Goal: Transaction & Acquisition: Purchase product/service

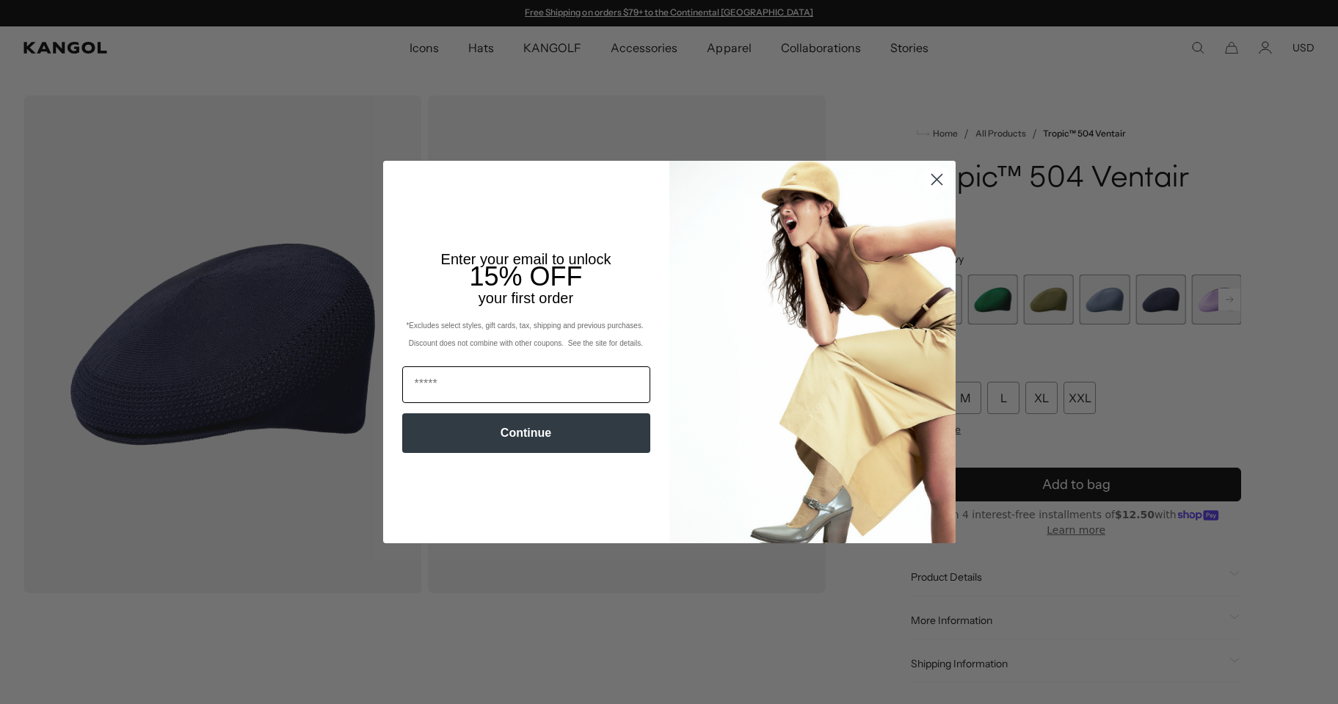
click at [497, 388] on input "Email" at bounding box center [526, 384] width 248 height 37
type input "**********"
click at [521, 435] on button "Continue" at bounding box center [526, 433] width 248 height 40
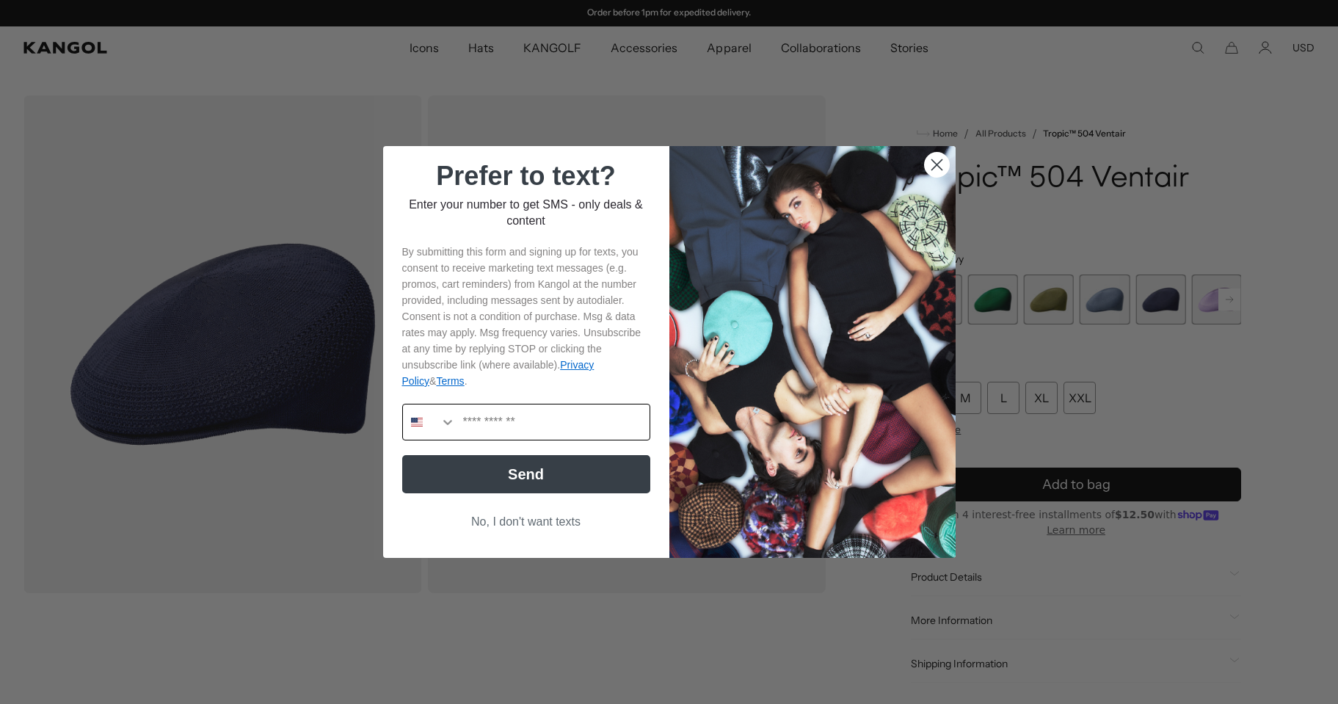
click at [492, 415] on input "Phone Number" at bounding box center [553, 421] width 194 height 35
type input "**********"
click at [508, 471] on button "Send" at bounding box center [526, 474] width 248 height 38
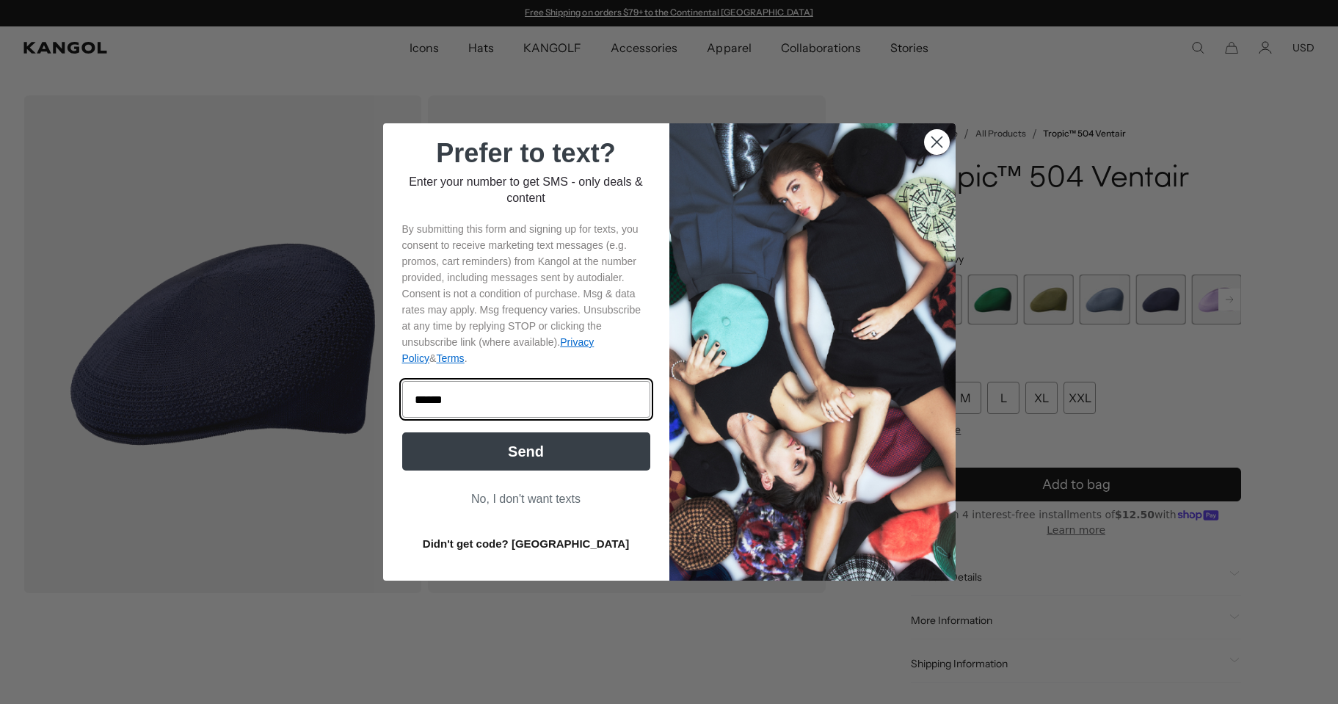
type input "******"
click at [525, 451] on button "Send" at bounding box center [526, 451] width 248 height 38
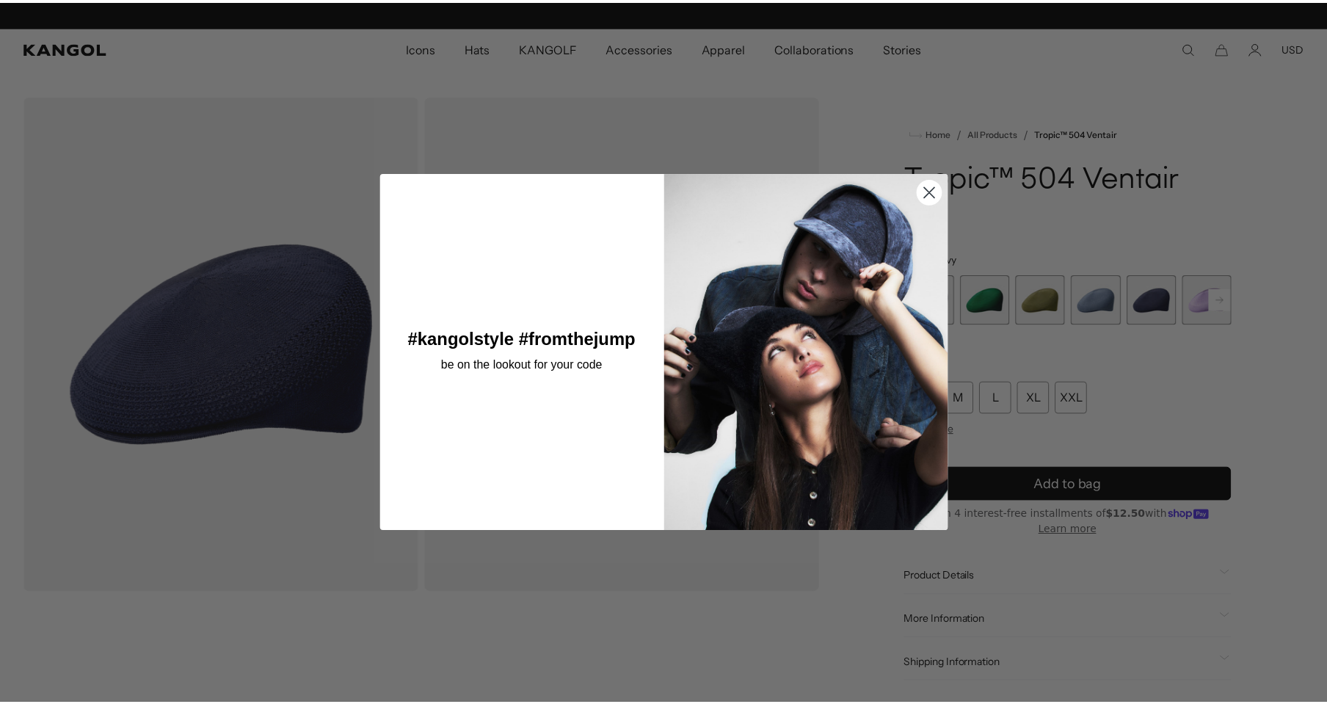
scroll to position [0, 302]
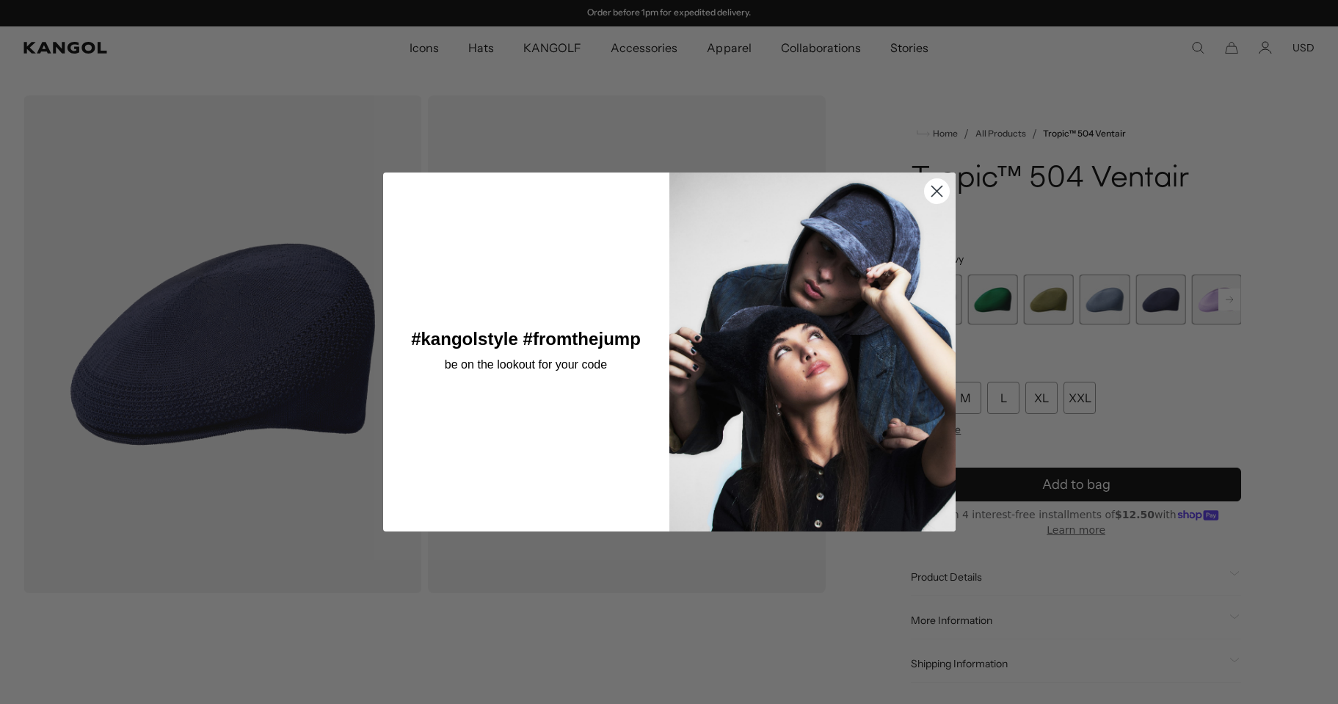
click at [924, 193] on circle "Close dialog" at bounding box center [936, 191] width 24 height 24
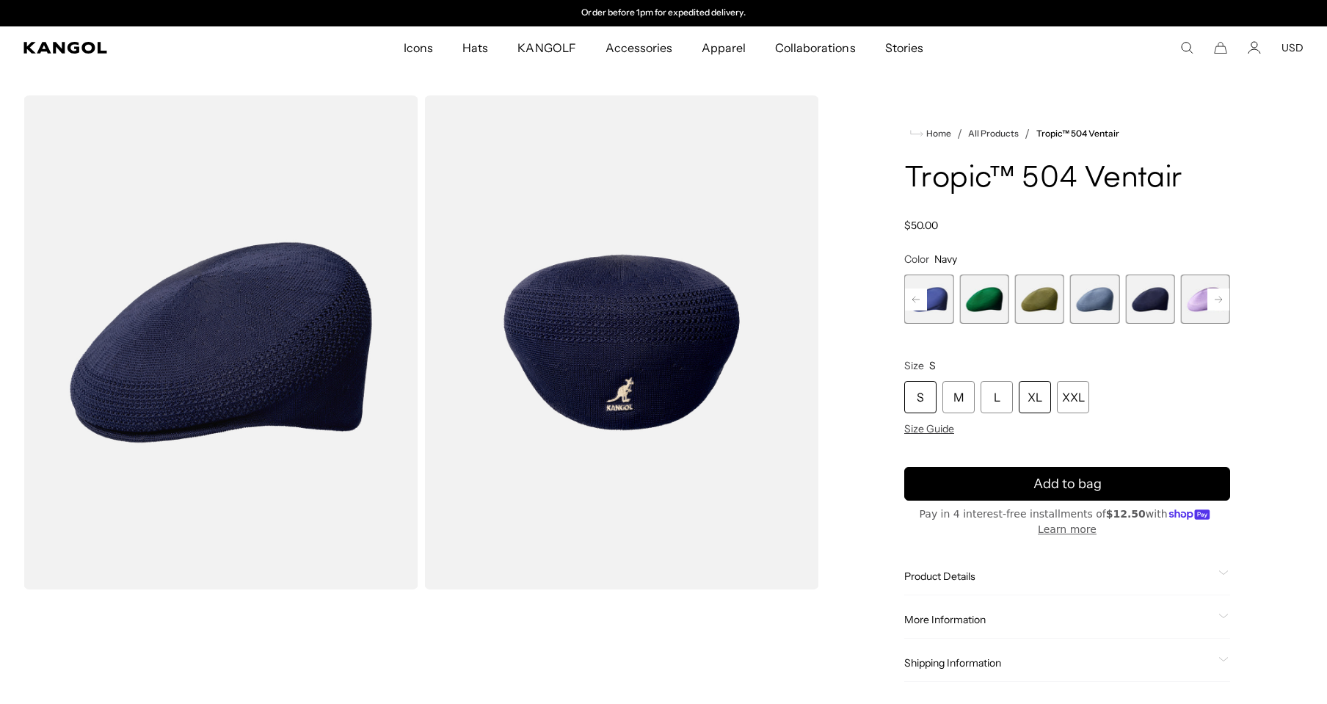
click at [1032, 406] on div "XL" at bounding box center [1035, 397] width 32 height 32
click at [1146, 295] on span "6 of 22" at bounding box center [1149, 299] width 49 height 49
click at [1224, 305] on rect at bounding box center [1218, 299] width 22 height 22
click at [1099, 289] on span "6 of 22" at bounding box center [1094, 299] width 49 height 49
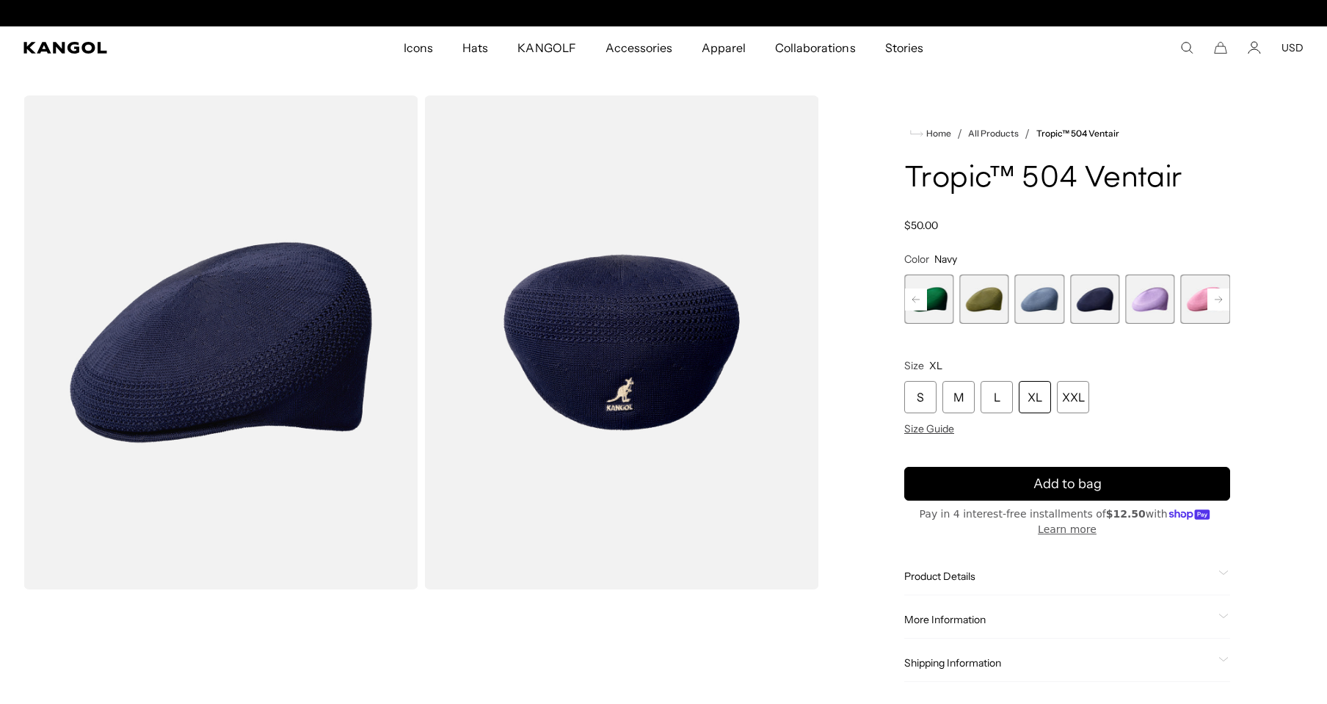
scroll to position [0, 0]
click at [1227, 305] on rect at bounding box center [1218, 299] width 22 height 22
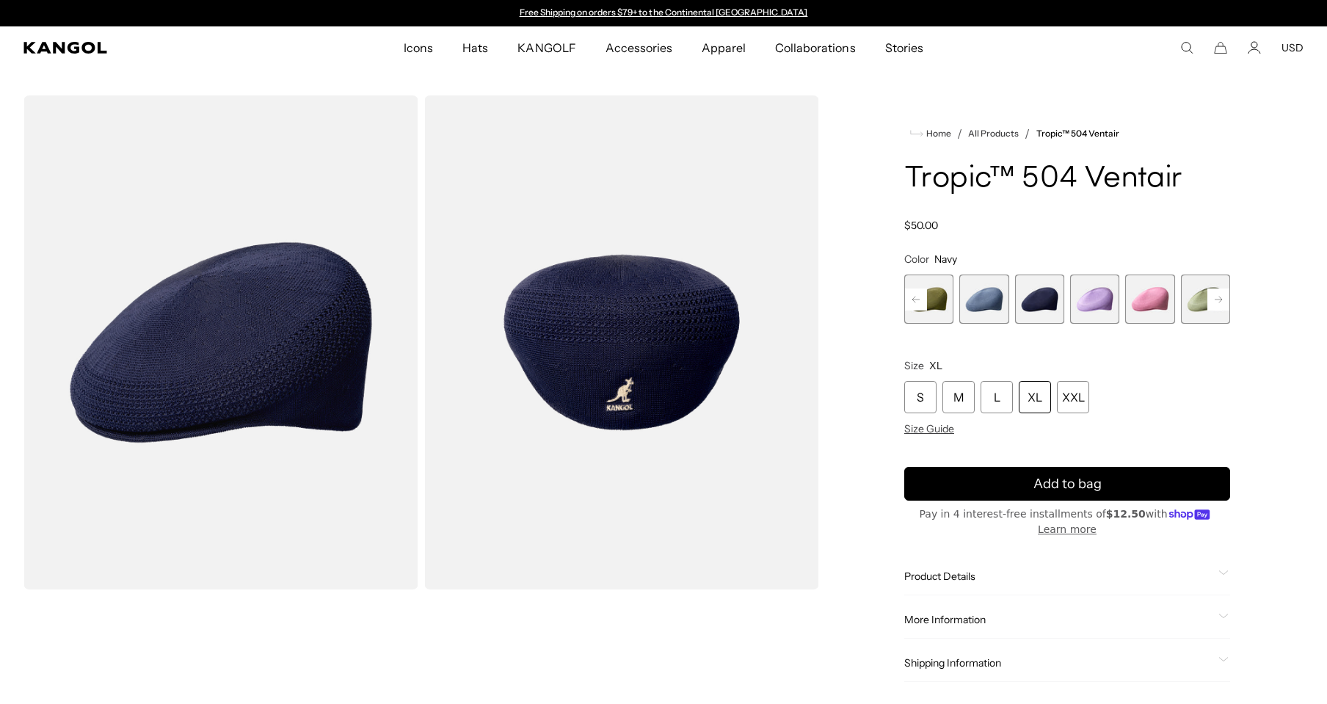
click at [1227, 305] on rect at bounding box center [1218, 299] width 22 height 22
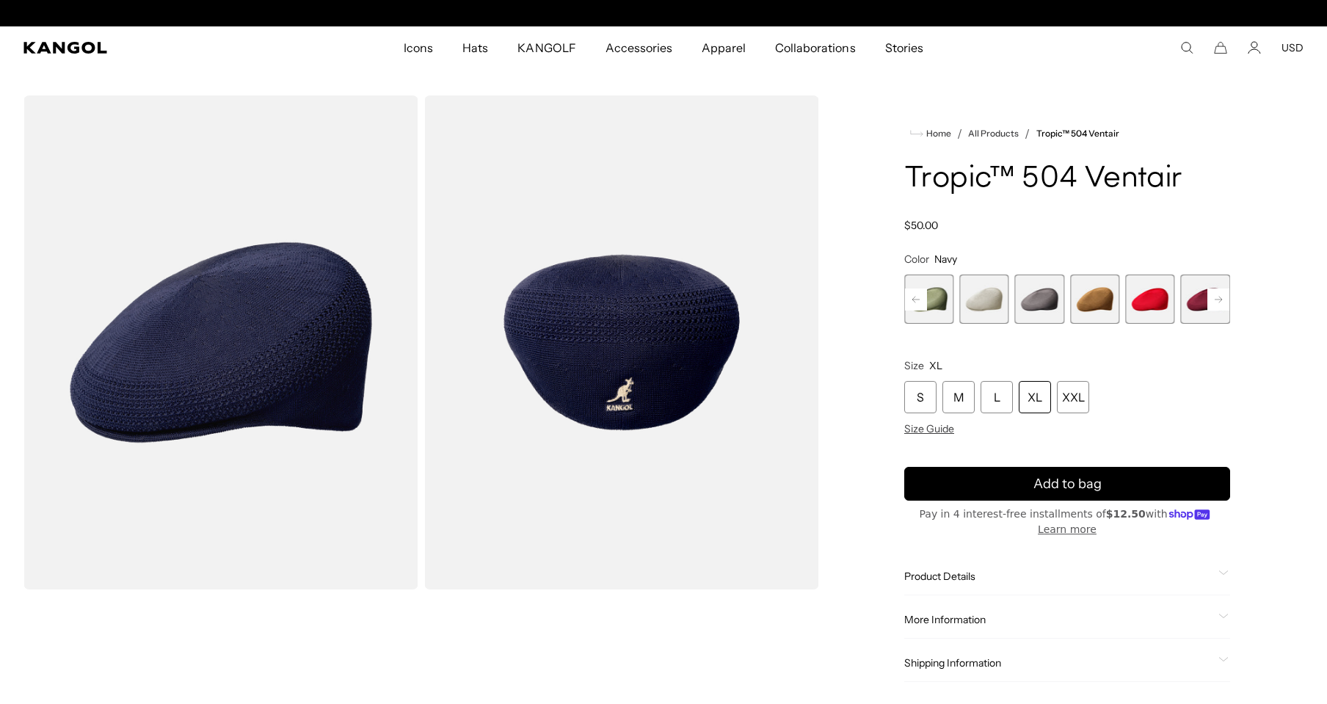
click at [1227, 305] on rect at bounding box center [1218, 299] width 22 height 22
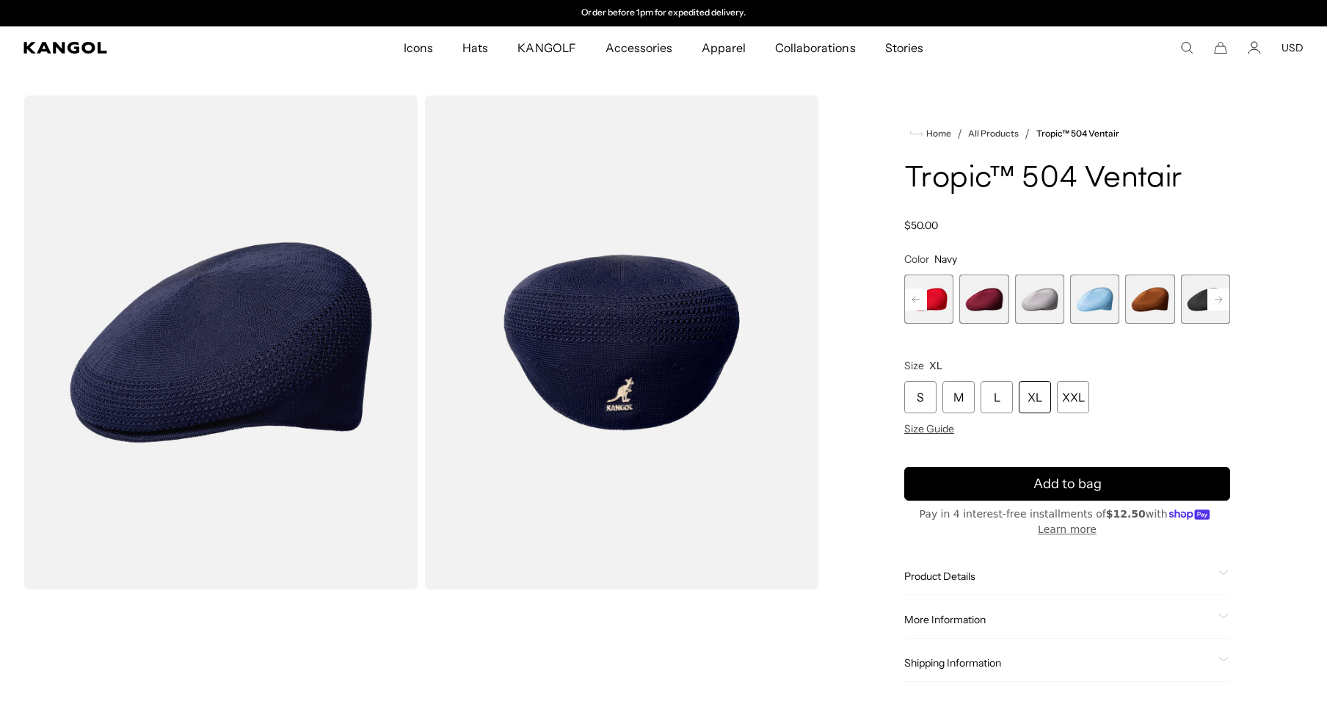
click at [1227, 305] on rect at bounding box center [1218, 299] width 22 height 22
click at [1083, 297] on span "18 of 22" at bounding box center [1094, 299] width 49 height 49
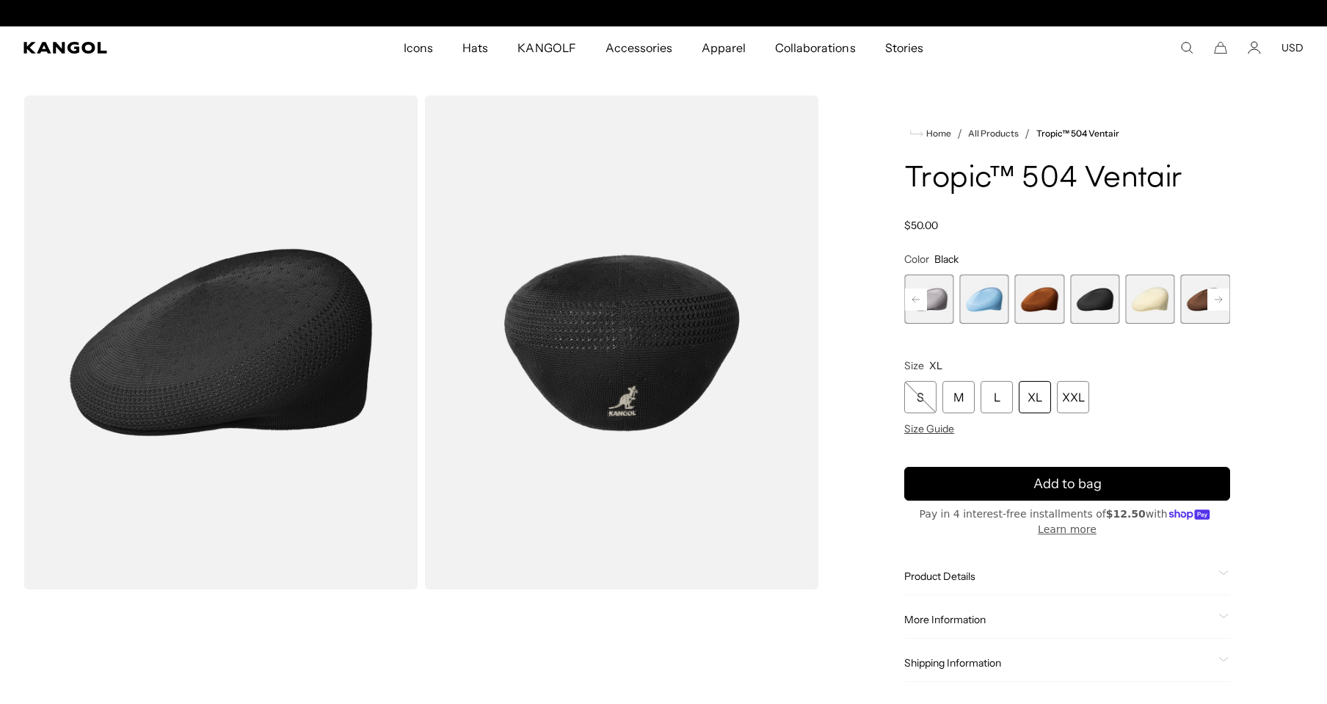
scroll to position [0, 302]
click at [1035, 401] on div "XL" at bounding box center [1035, 397] width 32 height 32
click at [1035, 396] on div "XL" at bounding box center [1035, 397] width 32 height 32
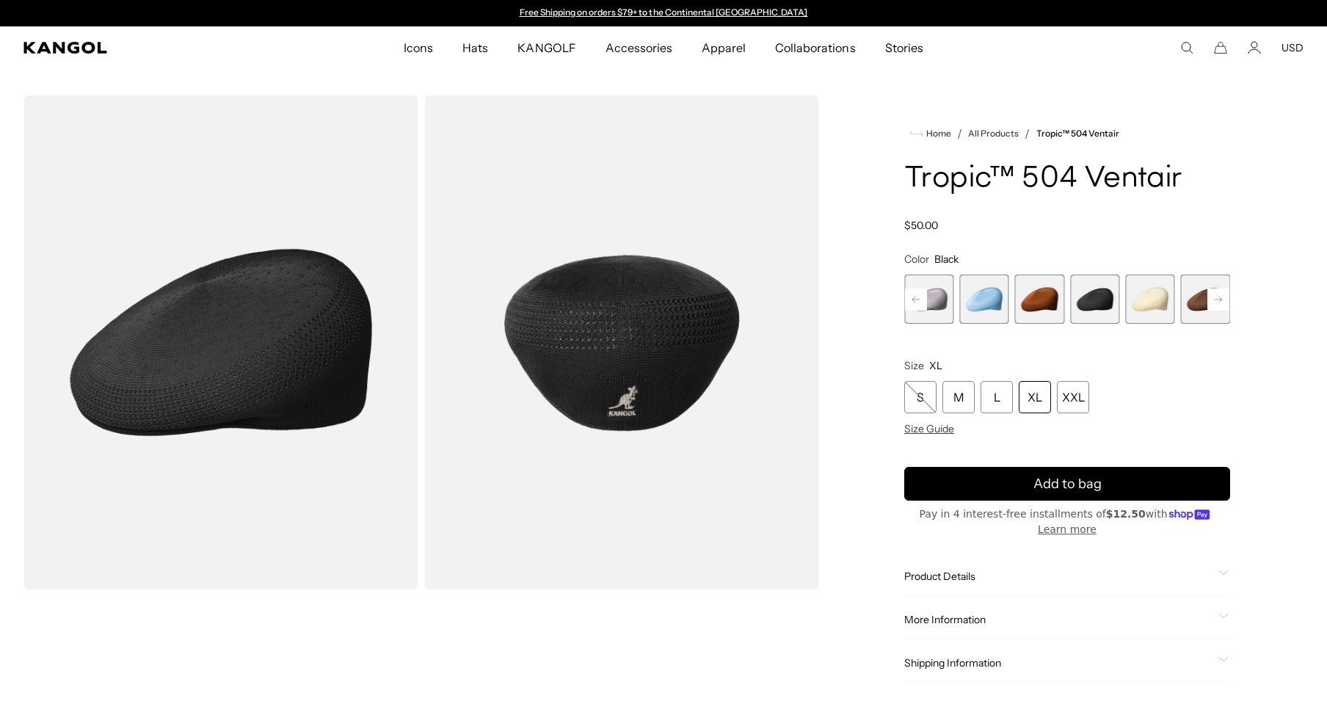
click at [1035, 396] on div "XL" at bounding box center [1035, 397] width 32 height 32
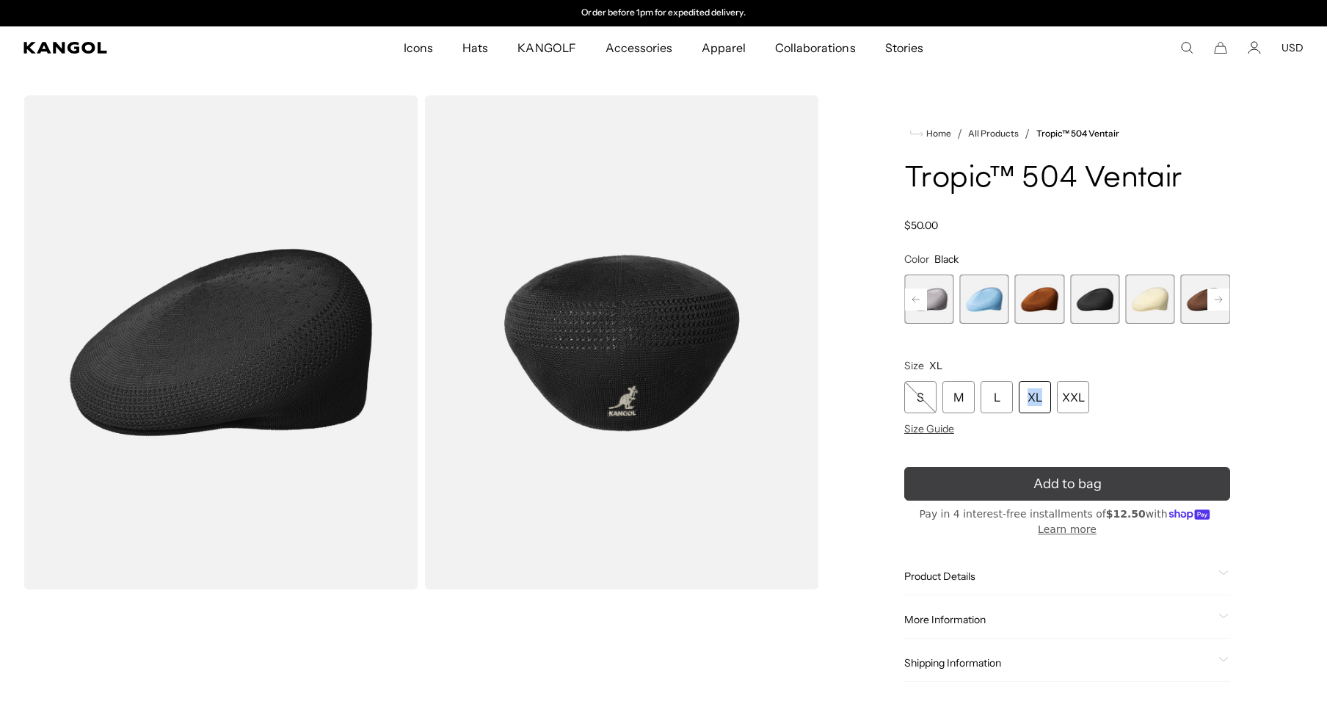
click at [1033, 473] on button "Add to bag" at bounding box center [1067, 484] width 326 height 34
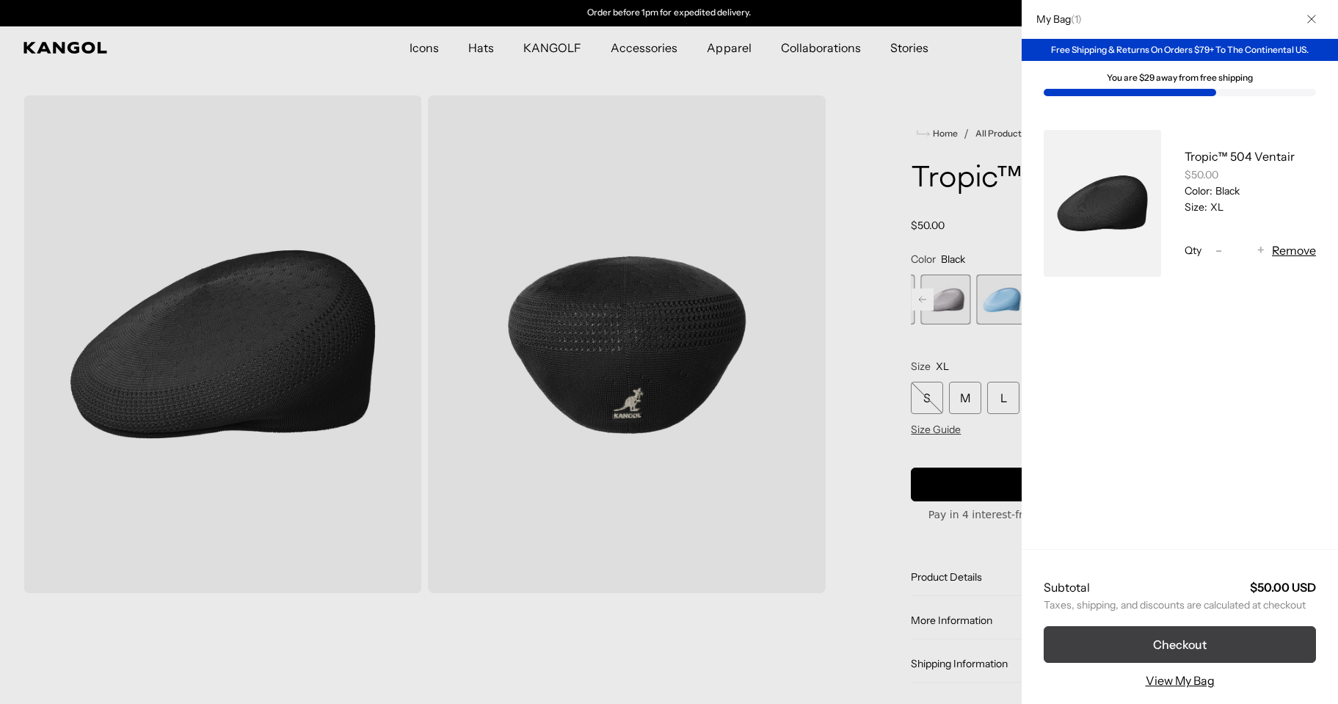
click at [1179, 643] on button "Checkout" at bounding box center [1180, 644] width 272 height 37
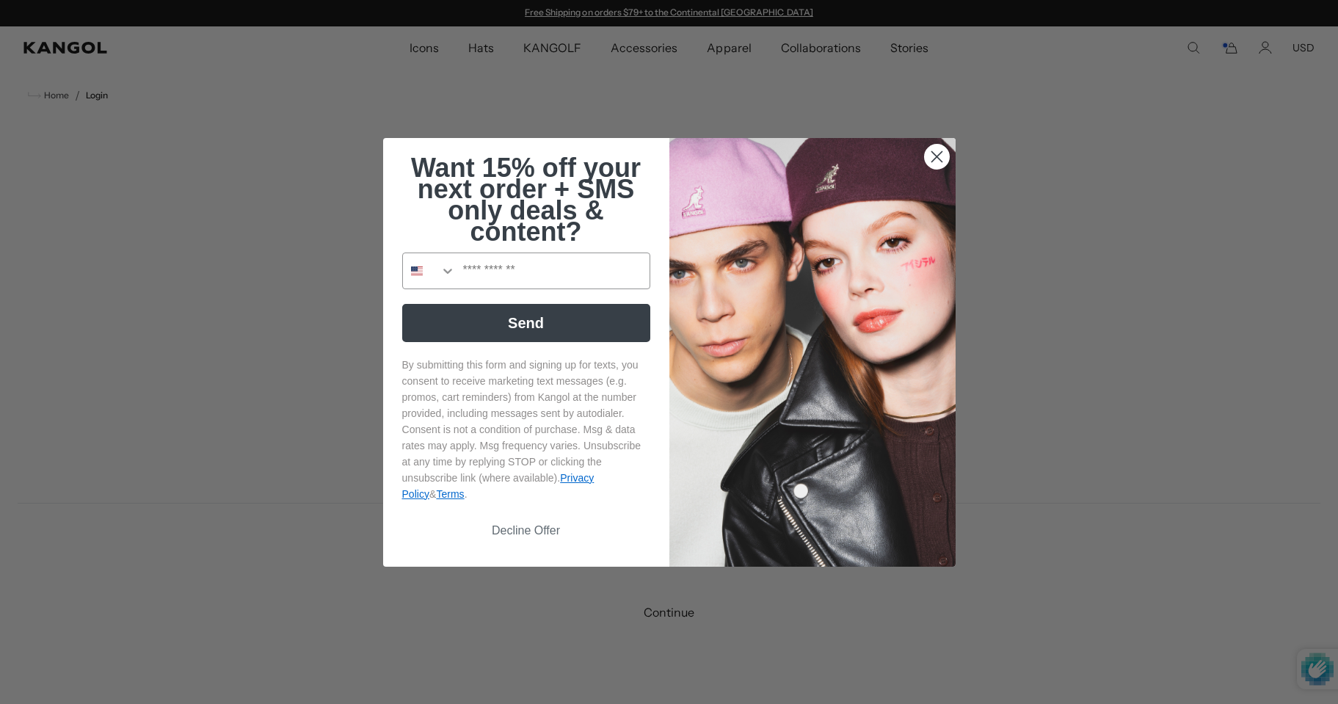
click at [926, 154] on circle "Close dialog" at bounding box center [936, 156] width 24 height 24
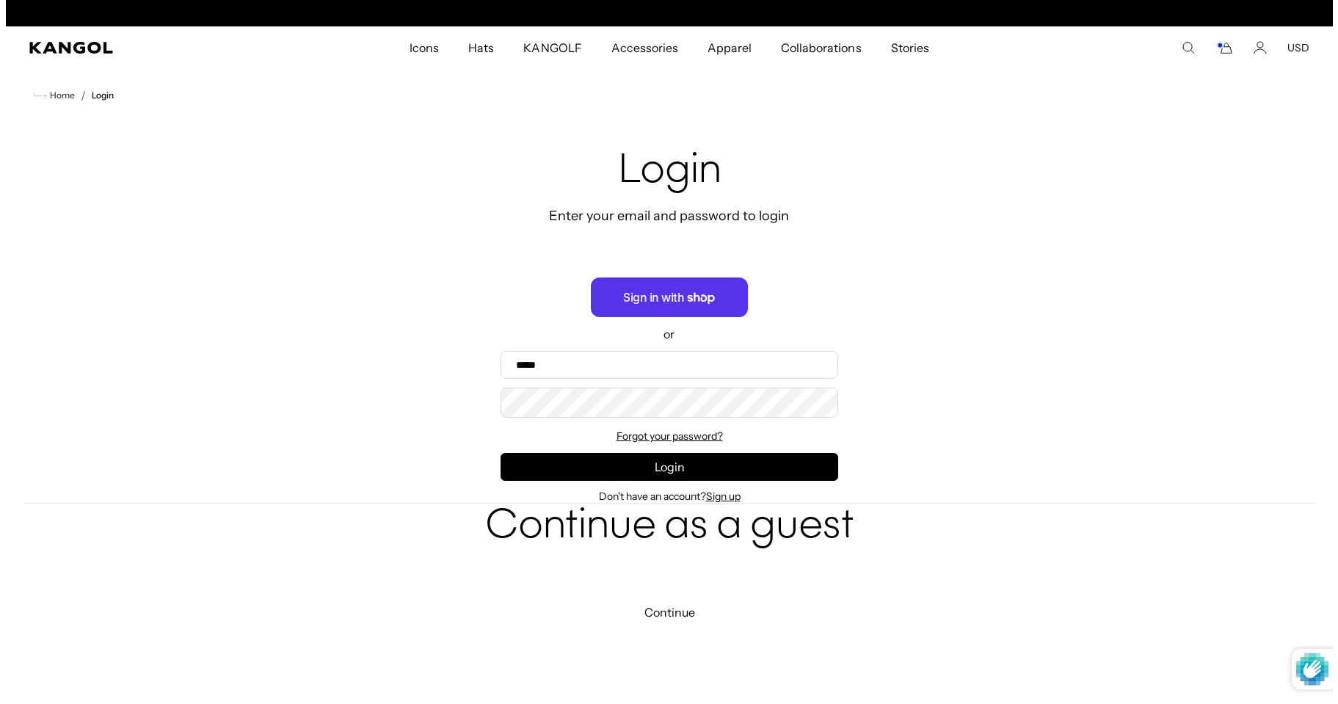
scroll to position [0, 302]
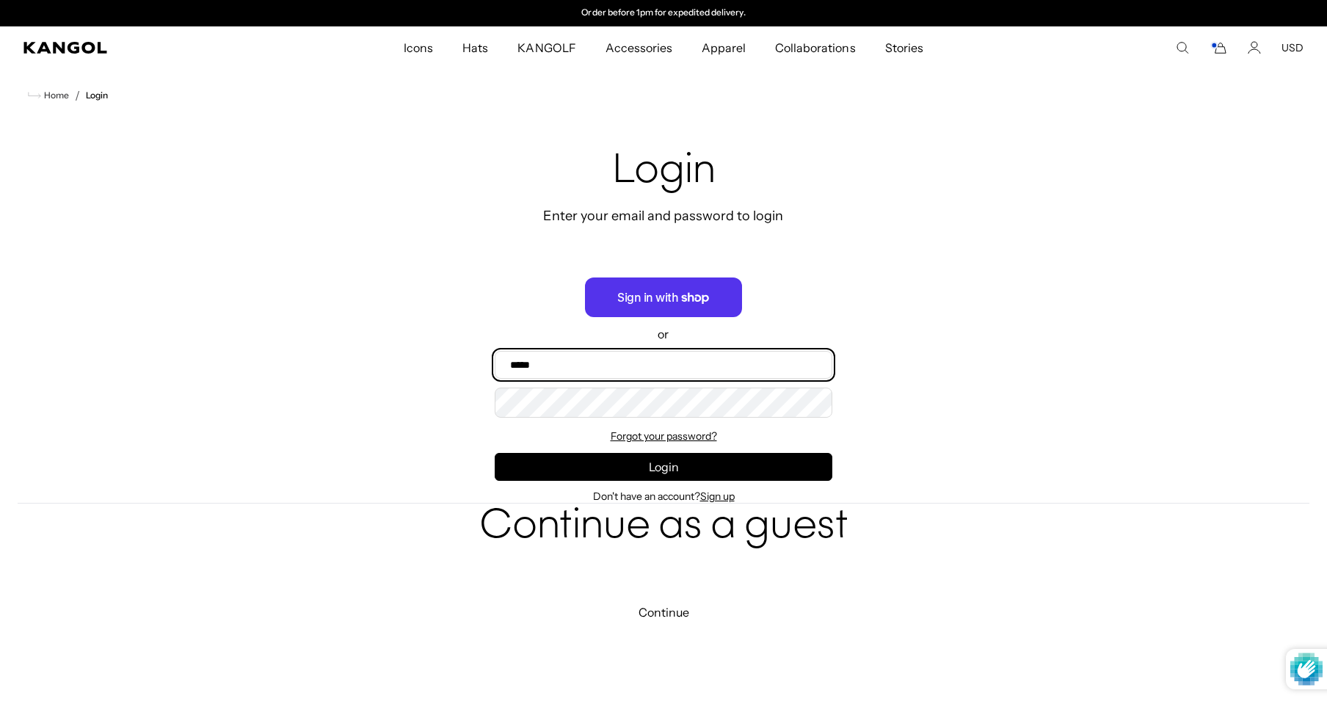
click at [625, 368] on input "Email" at bounding box center [664, 365] width 338 height 28
type input "**********"
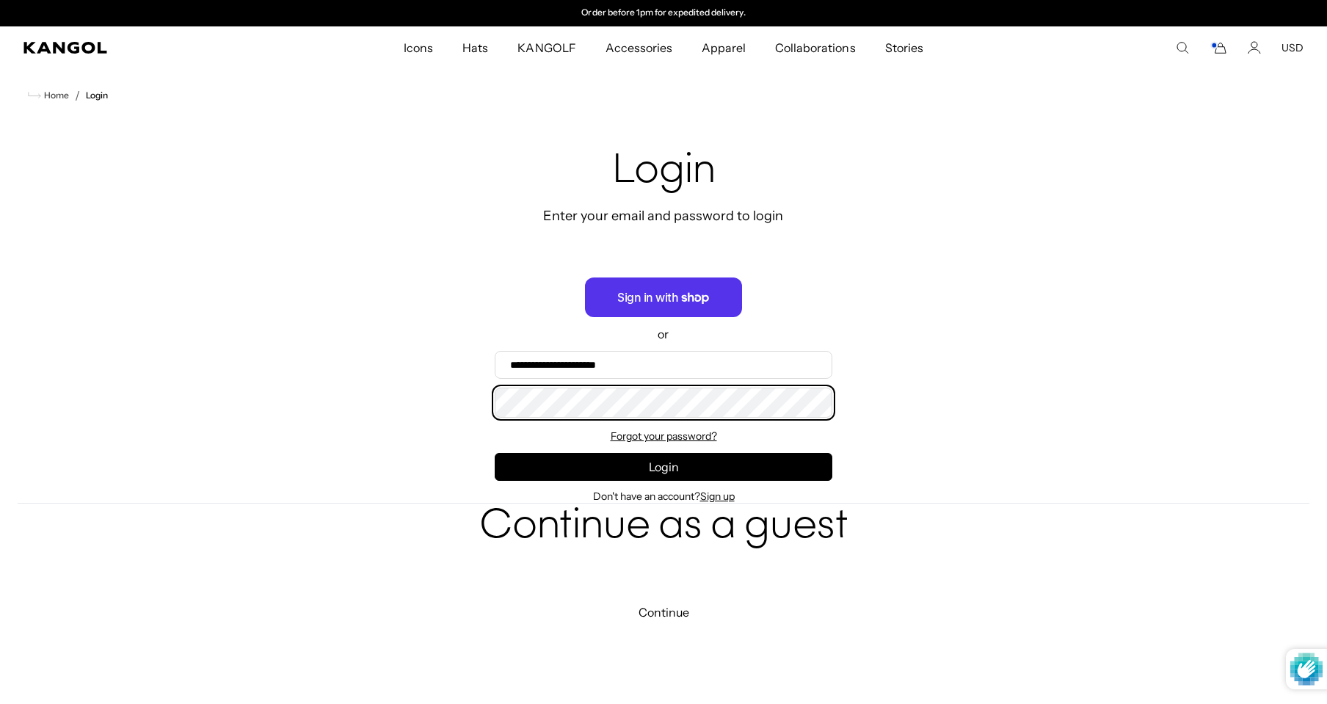
click at [638, 404] on body "Skip to content My Bag ( 1 ) Free Shipping & Returns On Orders $79+ To The Cont…" at bounding box center [663, 659] width 1327 height 1318
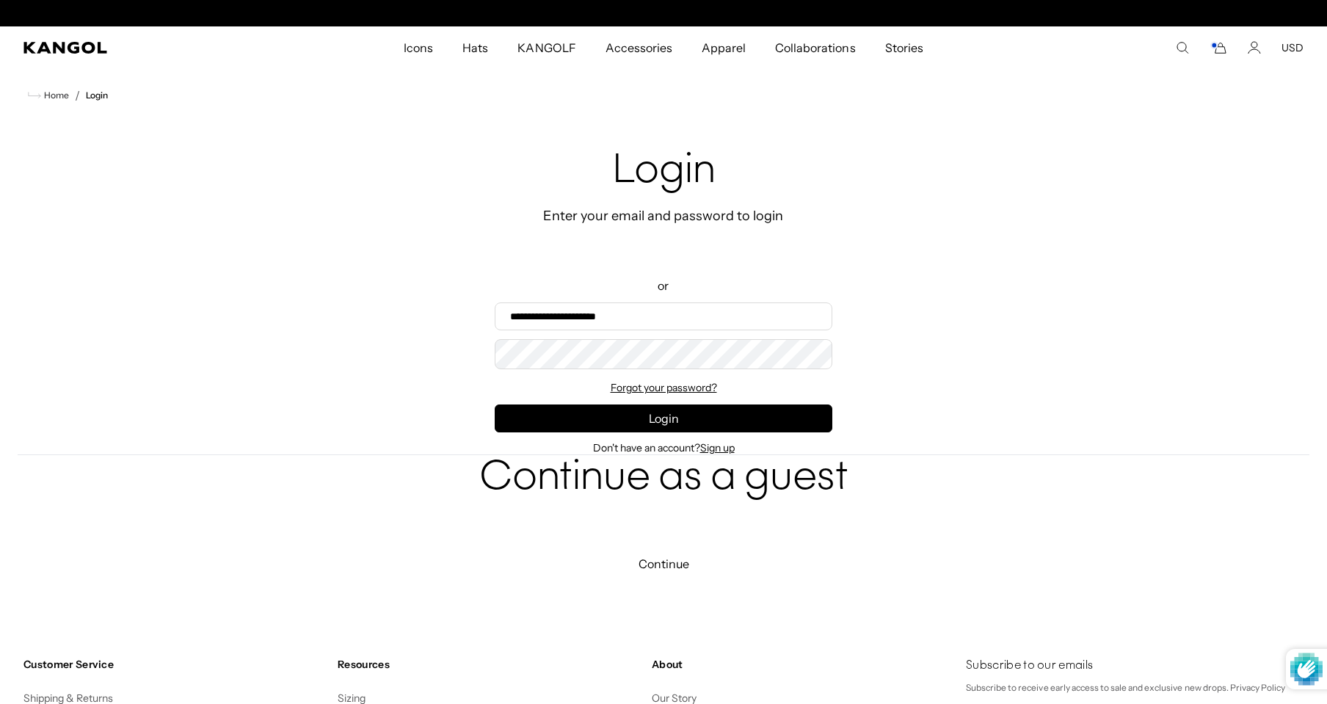
scroll to position [0, 0]
